Goal: Entertainment & Leisure: Consume media (video, audio)

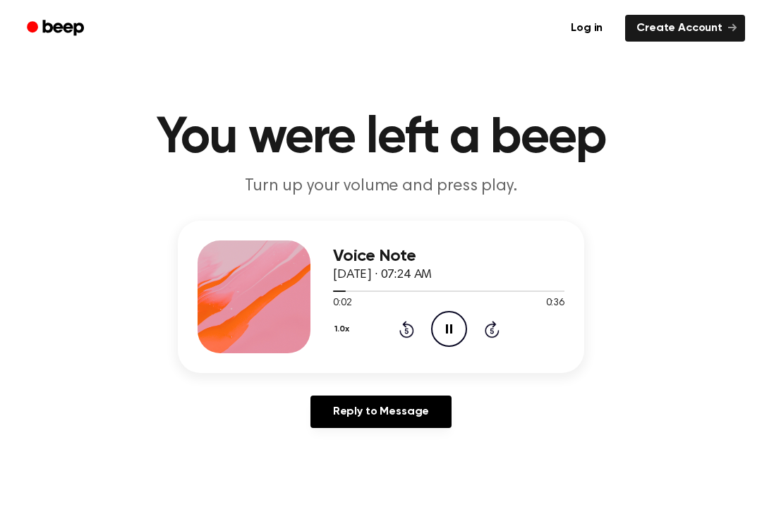
click at [109, 3] on div "Log in Create Account" at bounding box center [381, 28] width 728 height 56
click at [454, 325] on icon "Pause Audio" at bounding box center [449, 329] width 36 height 36
click at [443, 340] on icon "Play Audio" at bounding box center [449, 329] width 36 height 36
click at [454, 327] on icon "Pause Audio" at bounding box center [449, 329] width 36 height 36
click at [450, 335] on icon "Play Audio" at bounding box center [449, 329] width 36 height 36
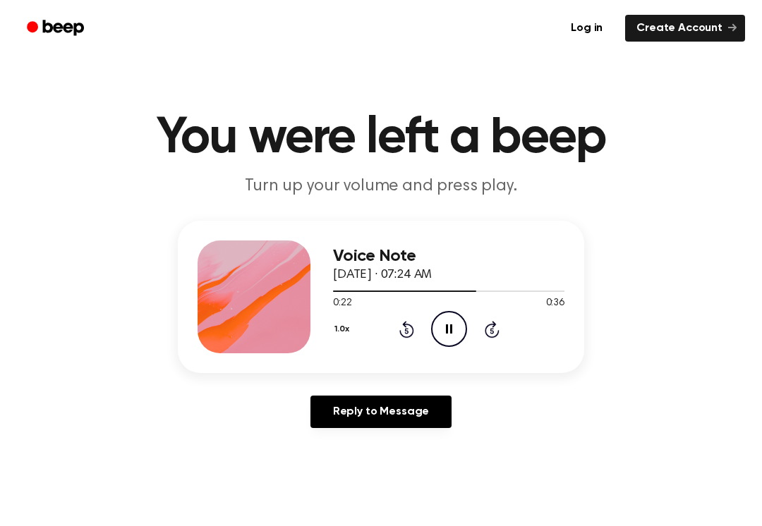
click at [436, 319] on icon "Pause Audio" at bounding box center [449, 329] width 36 height 36
click at [453, 329] on icon at bounding box center [450, 329] width 8 height 9
click at [435, 329] on icon "Pause Audio" at bounding box center [449, 329] width 36 height 36
click at [463, 296] on div at bounding box center [448, 290] width 231 height 11
click at [428, 287] on div at bounding box center [448, 290] width 231 height 11
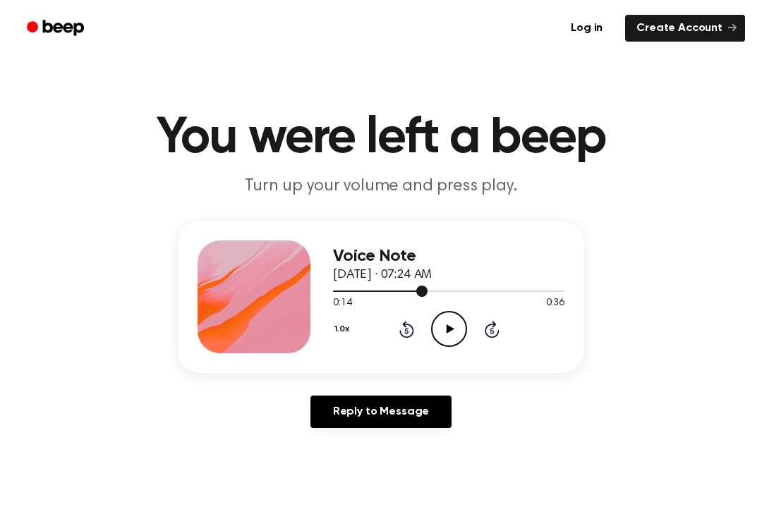
click at [449, 326] on icon "Play Audio" at bounding box center [449, 329] width 36 height 36
click at [442, 320] on icon "Pause Audio" at bounding box center [449, 329] width 36 height 36
click at [446, 341] on icon "Play Audio" at bounding box center [449, 329] width 36 height 36
click at [453, 328] on icon "Pause Audio" at bounding box center [449, 329] width 36 height 36
click at [442, 325] on icon "Play Audio" at bounding box center [449, 329] width 36 height 36
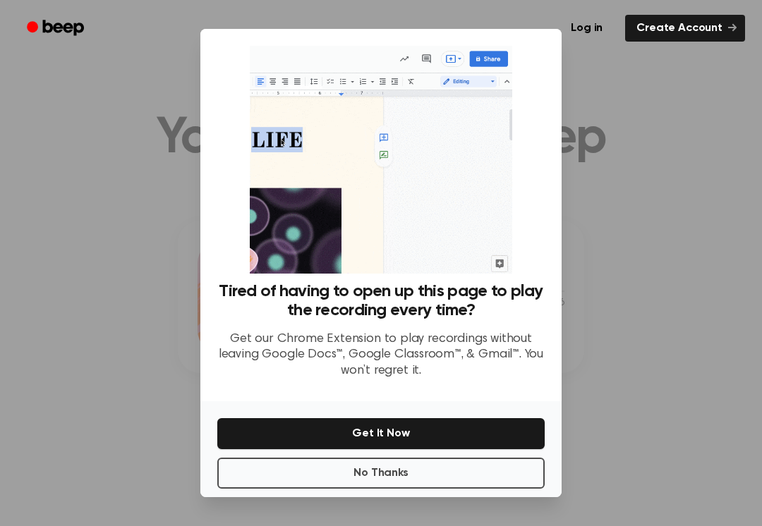
click at [375, 476] on button "No Thanks" at bounding box center [380, 473] width 327 height 31
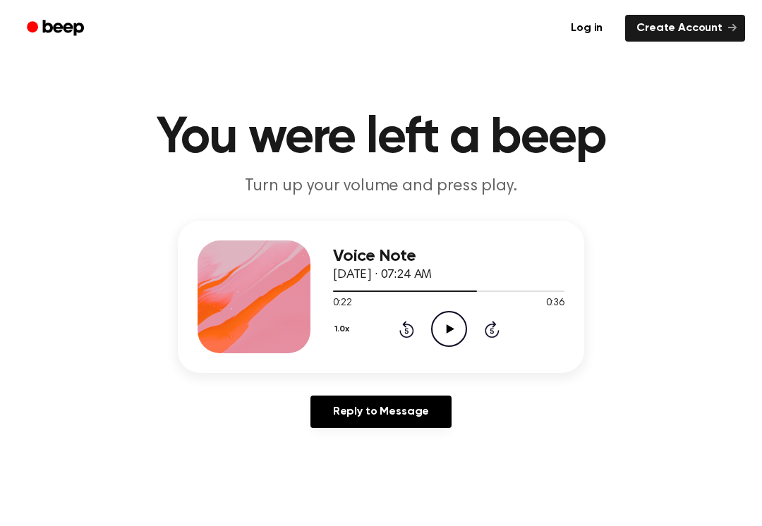
click at [448, 334] on icon "Play Audio" at bounding box center [449, 329] width 36 height 36
click at [399, 322] on icon "Rewind 5 seconds" at bounding box center [407, 329] width 16 height 18
click at [399, 323] on icon "Rewind 5 seconds" at bounding box center [407, 329] width 16 height 18
click at [402, 324] on icon "Rewind 5 seconds" at bounding box center [407, 329] width 16 height 18
click at [407, 321] on icon "Rewind 5 seconds" at bounding box center [407, 329] width 16 height 18
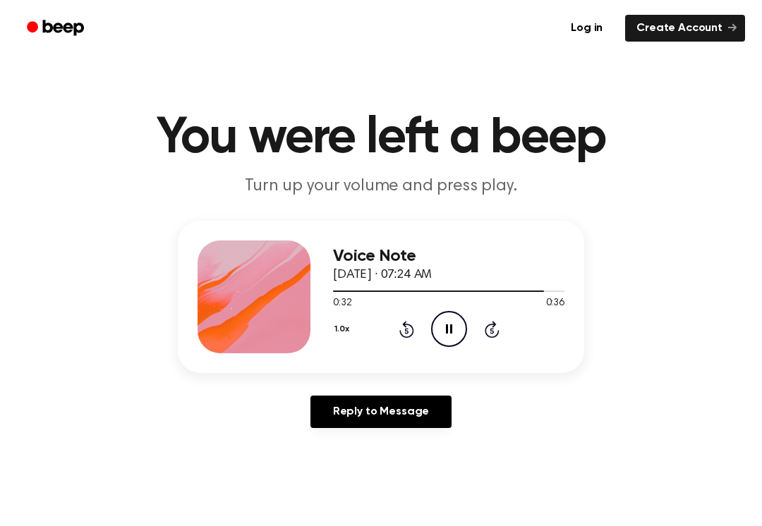
click at [421, 313] on div "1.0x Rewind 5 seconds Pause Audio Skip 5 seconds" at bounding box center [448, 329] width 231 height 36
click at [453, 329] on icon "Pause Audio" at bounding box center [449, 329] width 36 height 36
click at [447, 318] on icon "Play Audio" at bounding box center [449, 329] width 36 height 36
click at [435, 343] on icon "Pause Audio" at bounding box center [449, 329] width 36 height 36
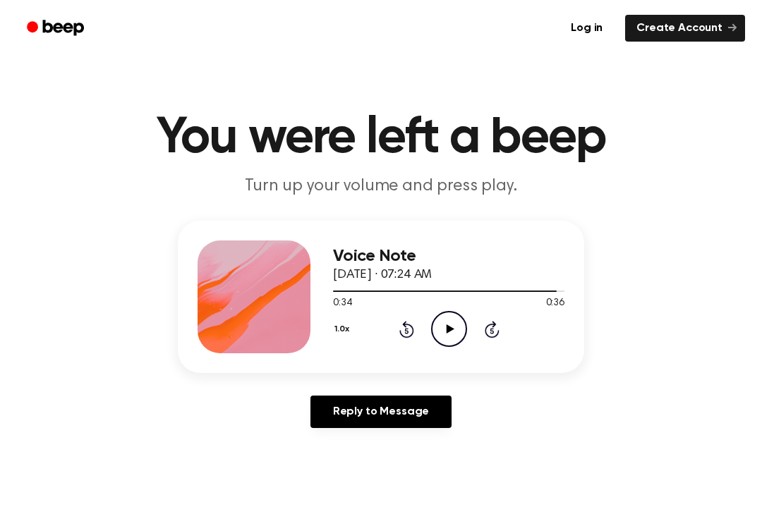
click at [439, 325] on icon "Play Audio" at bounding box center [449, 329] width 36 height 36
click at [443, 310] on div "0:34 0:36" at bounding box center [448, 303] width 231 height 15
click at [374, 273] on span "[DATE] · 07:24 AM" at bounding box center [382, 275] width 99 height 13
click at [373, 272] on span "[DATE] · 07:24 AM" at bounding box center [382, 275] width 99 height 13
click at [390, 286] on div at bounding box center [448, 290] width 231 height 11
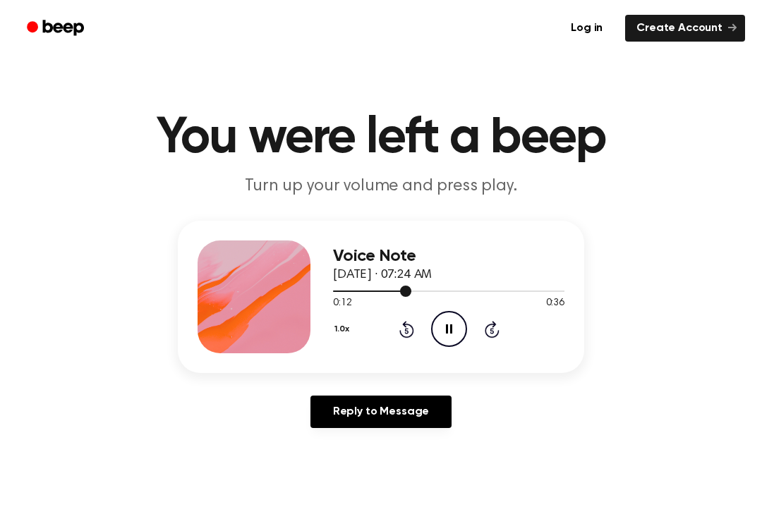
click at [445, 295] on div at bounding box center [448, 290] width 231 height 11
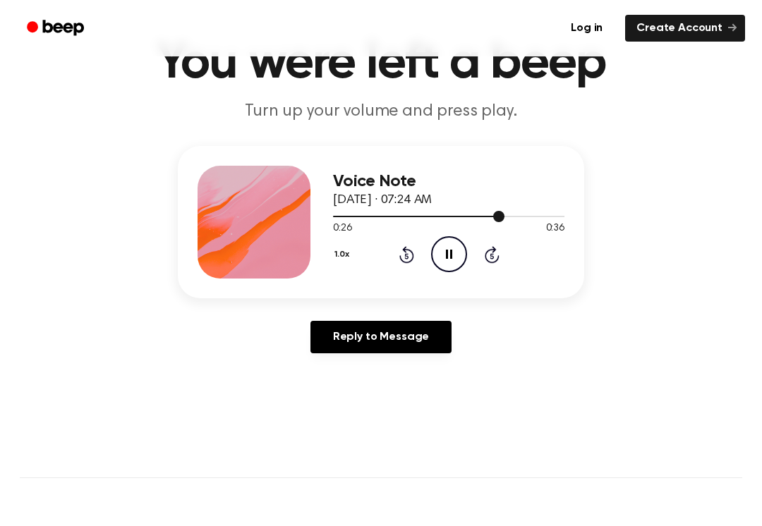
scroll to position [76, 0]
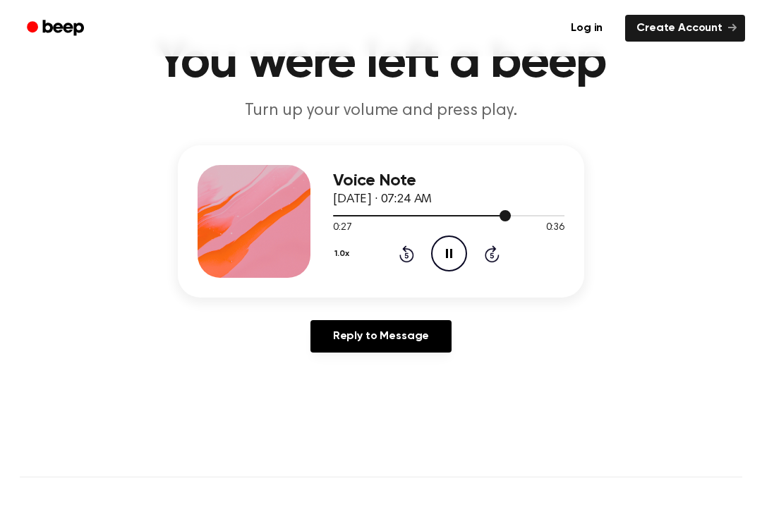
click at [445, 253] on icon "Pause Audio" at bounding box center [449, 254] width 36 height 36
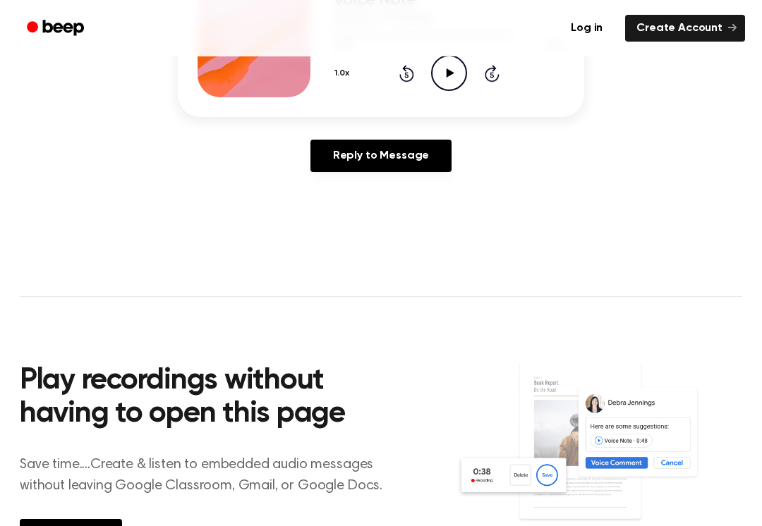
scroll to position [258, 0]
